Goal: Task Accomplishment & Management: Use online tool/utility

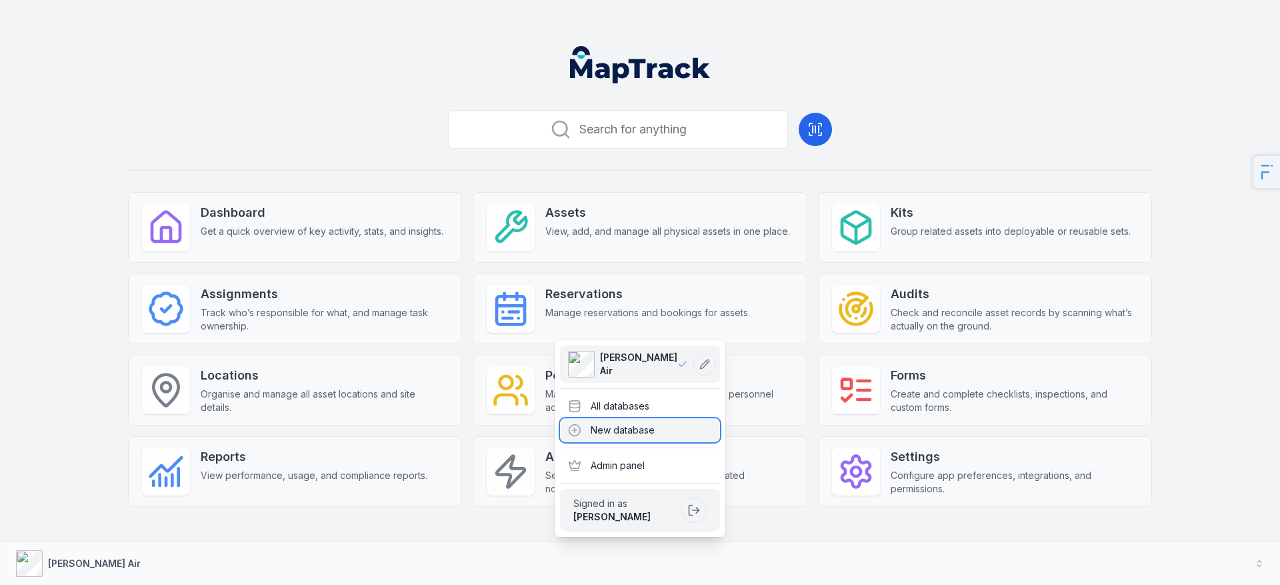
click at [583, 419] on div "New database" at bounding box center [640, 430] width 160 height 24
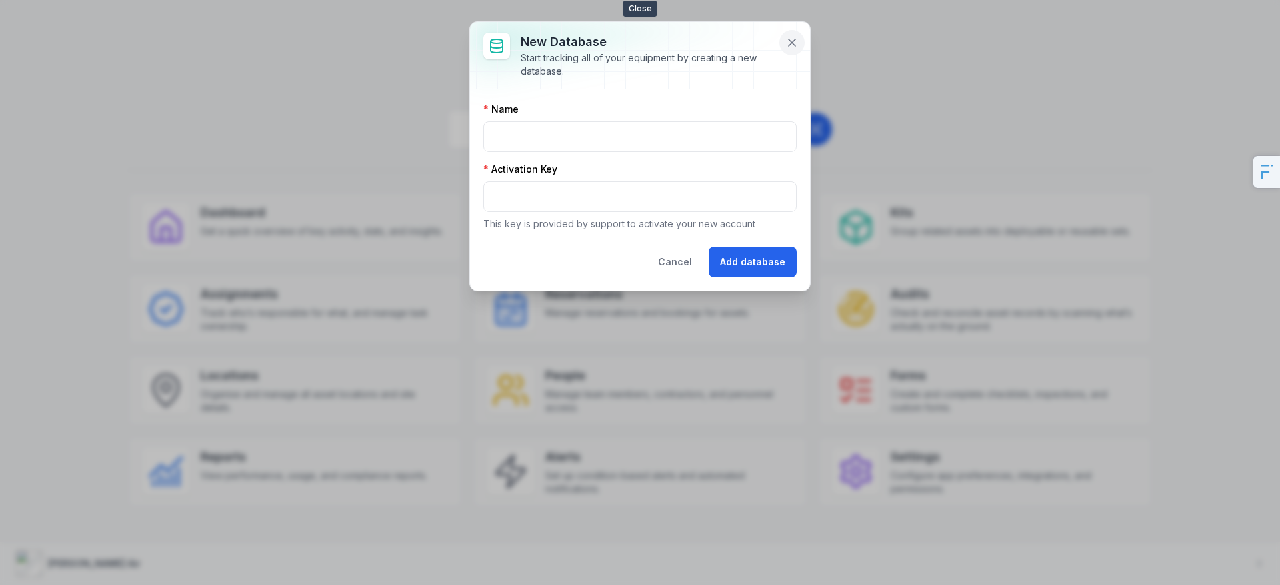
click at [802, 36] on button at bounding box center [791, 42] width 25 height 25
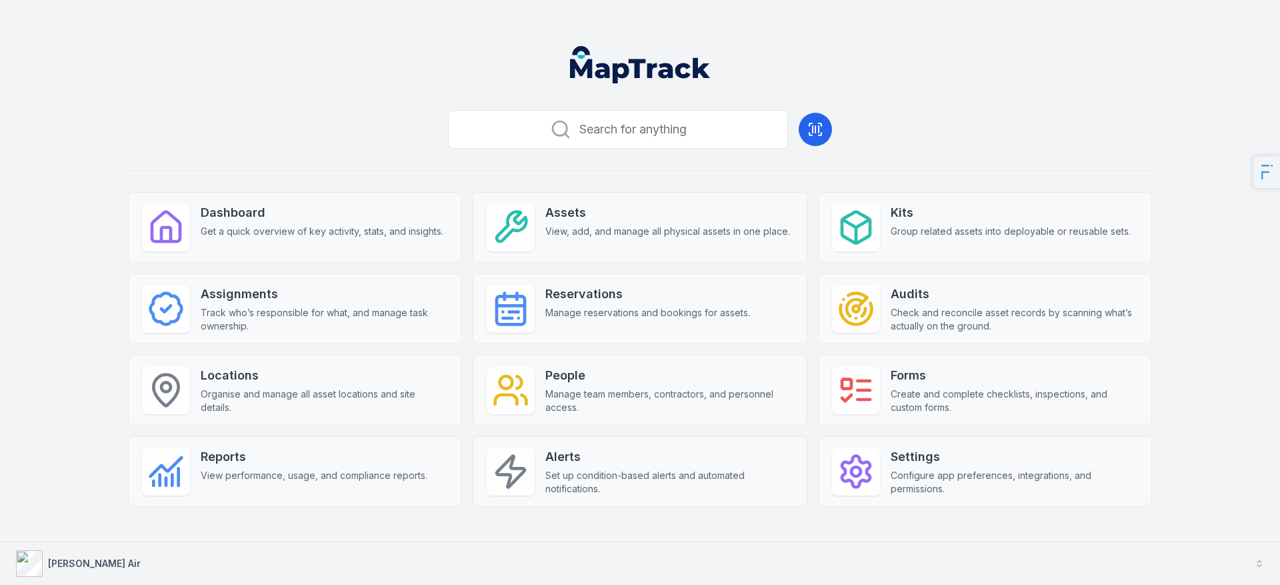
click at [67, 559] on strong "Ellis Air" at bounding box center [94, 562] width 93 height 11
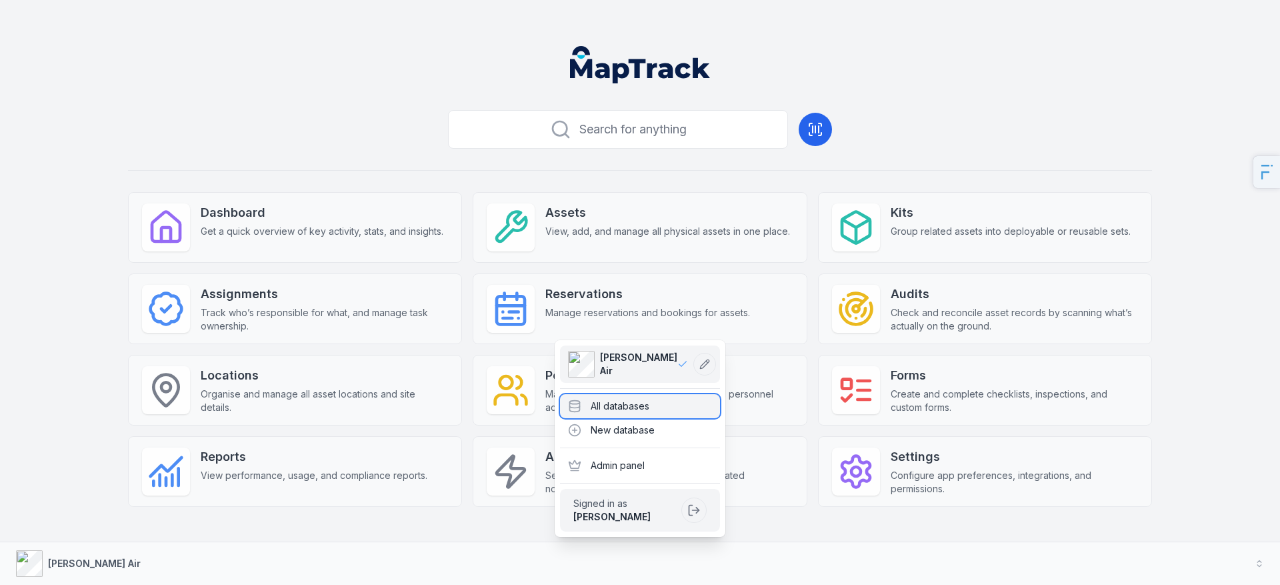
click at [601, 411] on div "All databases" at bounding box center [640, 406] width 160 height 24
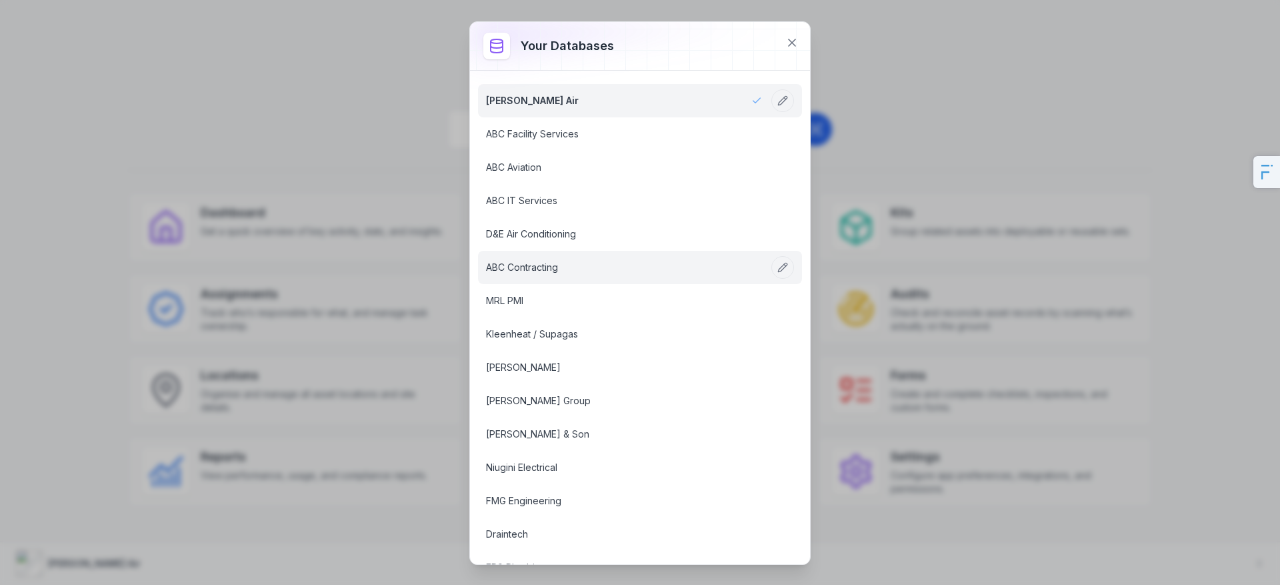
scroll to position [578, 0]
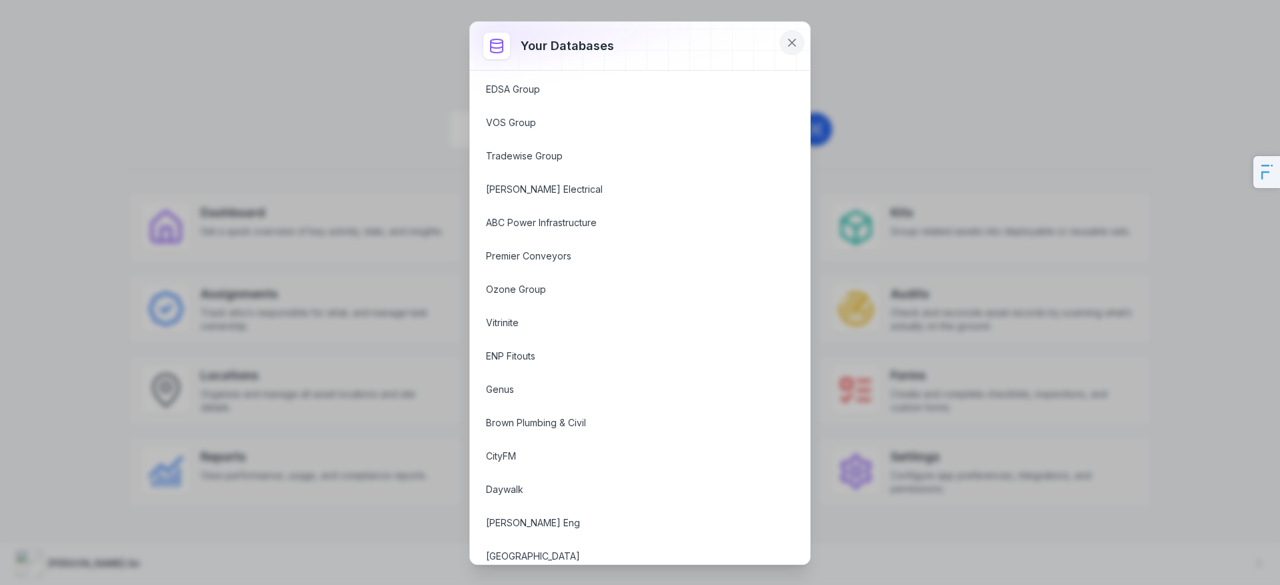
click at [803, 45] on button at bounding box center [791, 42] width 25 height 25
